Goal: Entertainment & Leisure: Consume media (video, audio)

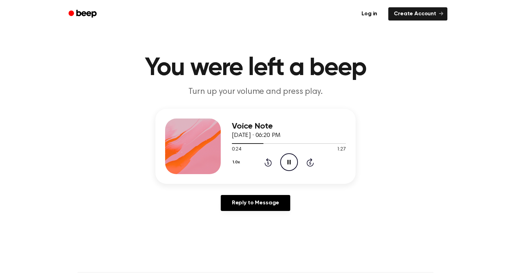
click at [289, 164] on icon "Pause Audio" at bounding box center [289, 162] width 18 height 18
drag, startPoint x: 261, startPoint y: 143, endPoint x: 253, endPoint y: 143, distance: 7.7
click at [253, 143] on div at bounding box center [289, 144] width 114 height 6
click at [256, 144] on div at bounding box center [289, 143] width 114 height 1
click at [259, 144] on div at bounding box center [289, 144] width 114 height 6
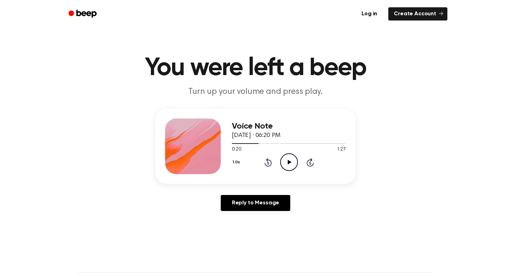
click at [296, 162] on icon "Play Audio" at bounding box center [289, 162] width 18 height 18
click at [286, 160] on icon "Play Audio" at bounding box center [289, 162] width 18 height 18
click at [285, 163] on icon "Pause Audio" at bounding box center [289, 162] width 18 height 18
drag, startPoint x: 235, startPoint y: 145, endPoint x: 224, endPoint y: 144, distance: 10.8
click at [224, 144] on div "Voice Note [DATE] · 06:32 PM 0:04 2:23 Your browser does not support the [objec…" at bounding box center [256, 146] width 200 height 75
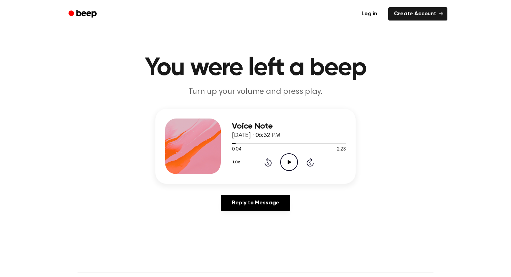
click at [284, 162] on icon "Play Audio" at bounding box center [289, 162] width 18 height 18
click at [267, 162] on icon "Rewind 5 seconds" at bounding box center [268, 162] width 8 height 9
click at [289, 155] on icon "Pause Audio" at bounding box center [289, 162] width 18 height 18
